Goal: Transaction & Acquisition: Purchase product/service

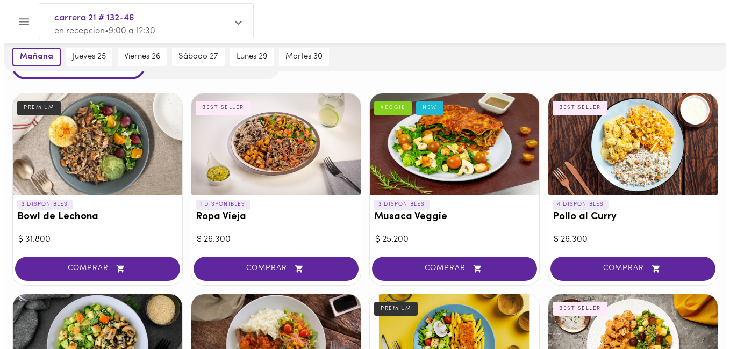
scroll to position [108, 0]
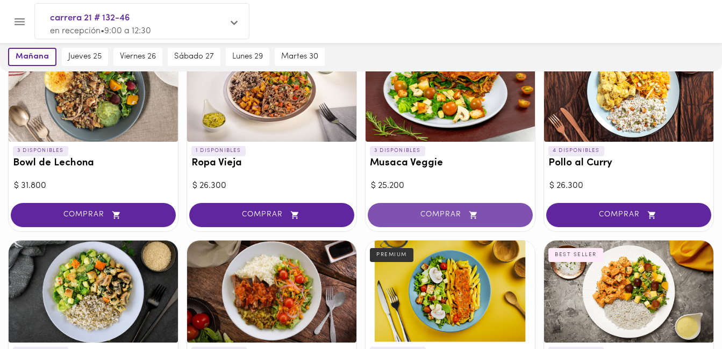
click at [399, 211] on span "COMPRAR" at bounding box center [450, 215] width 138 height 9
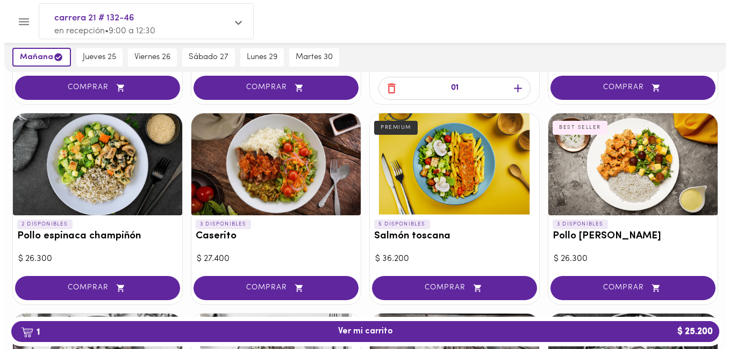
scroll to position [269, 0]
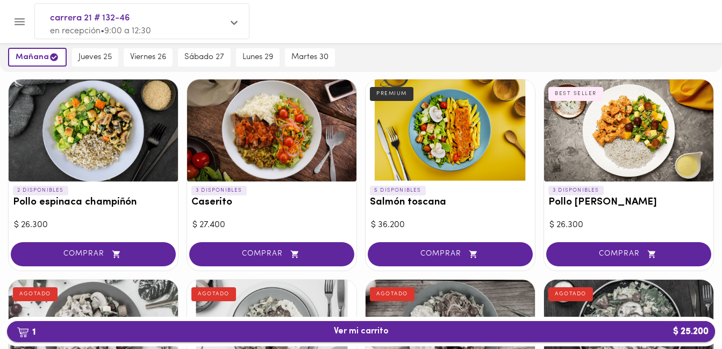
click at [373, 328] on span "1 Ver mi carrito $ 25.200" at bounding box center [361, 332] width 55 height 10
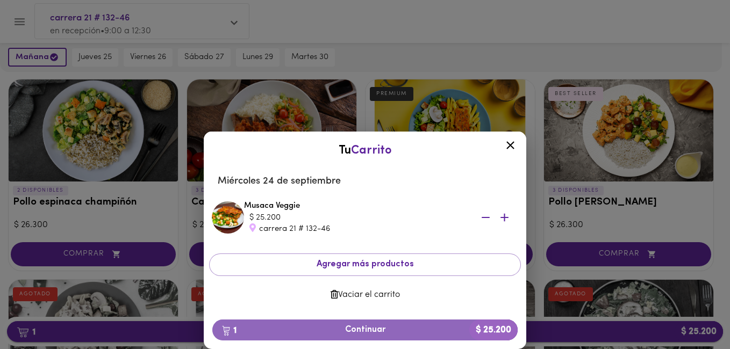
click at [373, 328] on span "1 Continuar $ 25.200" at bounding box center [365, 330] width 288 height 10
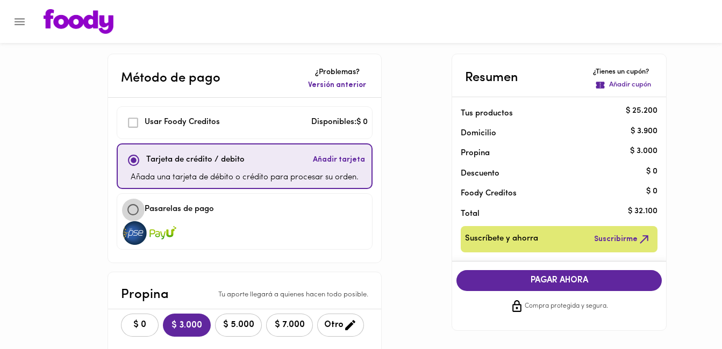
click at [131, 208] on input "checkbox" at bounding box center [132, 209] width 23 height 23
checkbox input "true"
checkbox input "false"
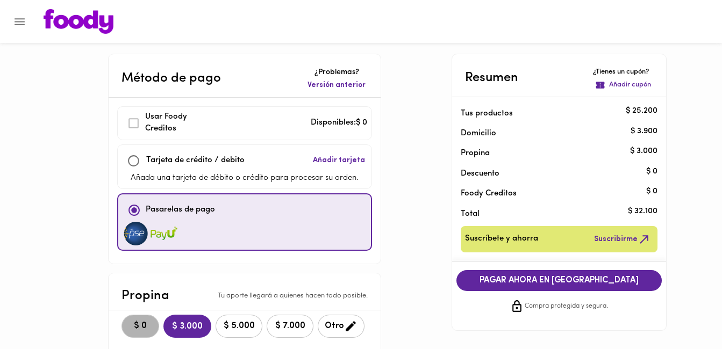
click at [149, 327] on span "$ 0" at bounding box center [140, 326] width 24 height 10
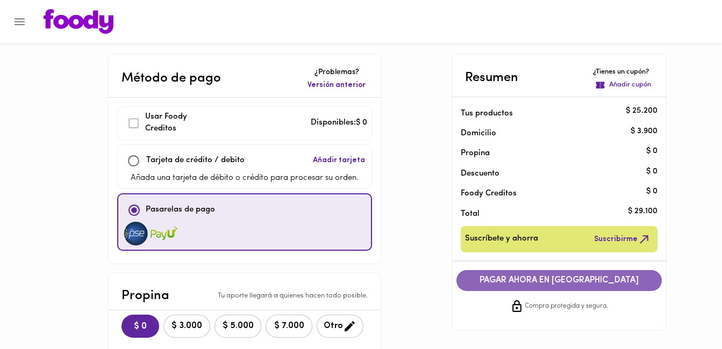
click at [484, 282] on span "PAGAR AHORA EN [GEOGRAPHIC_DATA]" at bounding box center [559, 281] width 184 height 10
